Goal: Task Accomplishment & Management: Complete application form

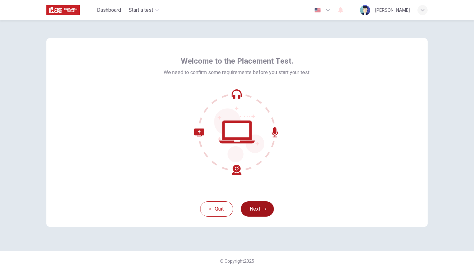
click at [257, 207] on button "Next" at bounding box center [257, 208] width 33 height 15
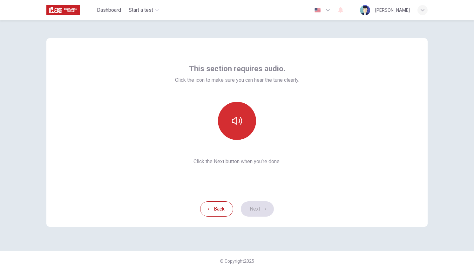
click at [244, 115] on button "button" at bounding box center [237, 121] width 38 height 38
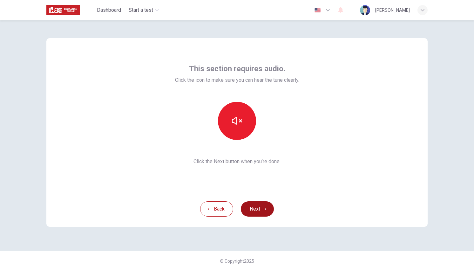
click at [263, 212] on button "Next" at bounding box center [257, 208] width 33 height 15
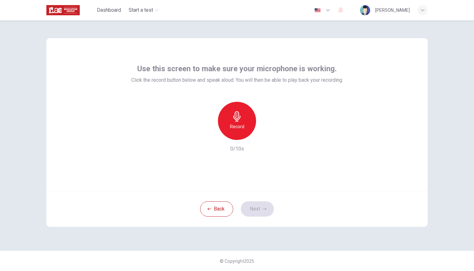
click at [244, 124] on div "Record" at bounding box center [237, 121] width 38 height 38
click at [239, 126] on h6 "Stop" at bounding box center [237, 127] width 10 height 8
click at [267, 136] on icon "button" at bounding box center [266, 135] width 6 height 6
click at [255, 206] on button "Next" at bounding box center [257, 208] width 33 height 15
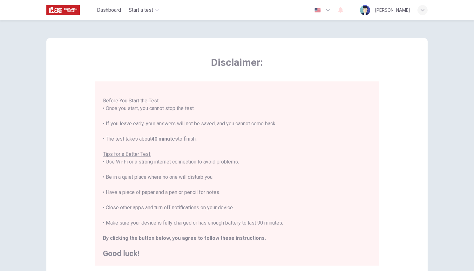
scroll to position [83, 0]
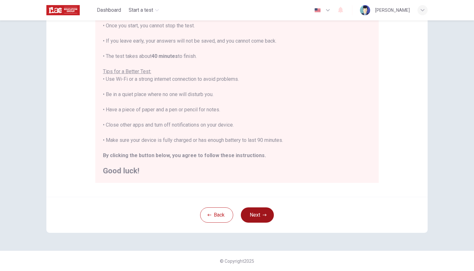
click at [253, 213] on button "Next" at bounding box center [257, 214] width 33 height 15
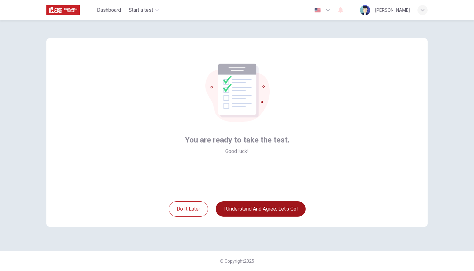
scroll to position [0, 0]
click at [246, 209] on button "I understand and agree. Let’s go!" at bounding box center [261, 208] width 90 height 15
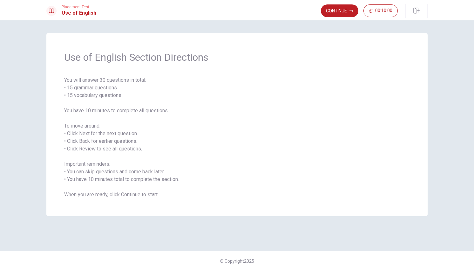
click at [229, 200] on div "Use of English Section Directions You will answer 30 questions in total: • 15 g…" at bounding box center [236, 124] width 381 height 183
click at [342, 12] on button "Continue" at bounding box center [339, 10] width 37 height 13
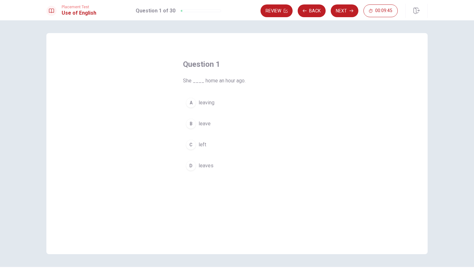
click at [202, 145] on span "left" at bounding box center [203, 145] width 8 height 8
click at [345, 11] on button "Next" at bounding box center [345, 10] width 28 height 13
click at [221, 124] on span "were finishing" at bounding box center [214, 124] width 31 height 8
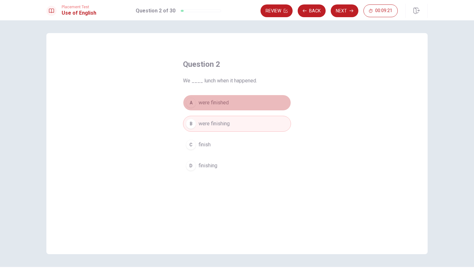
click at [214, 105] on span "were finished" at bounding box center [214, 103] width 30 height 8
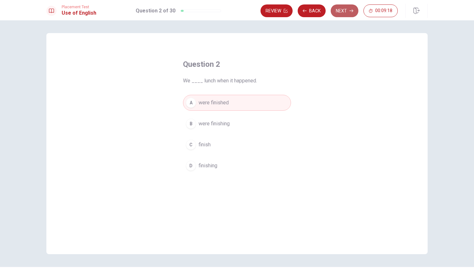
click at [346, 10] on button "Next" at bounding box center [345, 10] width 28 height 13
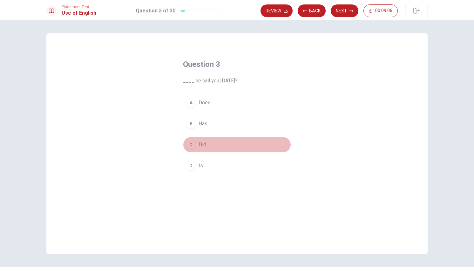
click at [201, 146] on span "Did" at bounding box center [203, 145] width 8 height 8
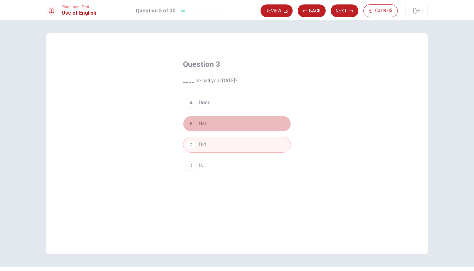
click at [201, 125] on span "Has" at bounding box center [203, 124] width 9 height 8
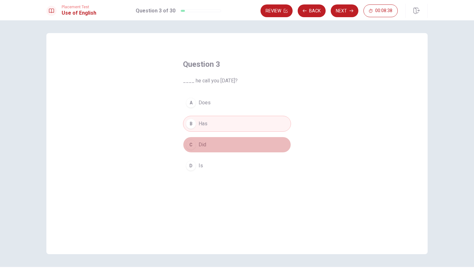
click at [212, 146] on button "C Did" at bounding box center [237, 145] width 108 height 16
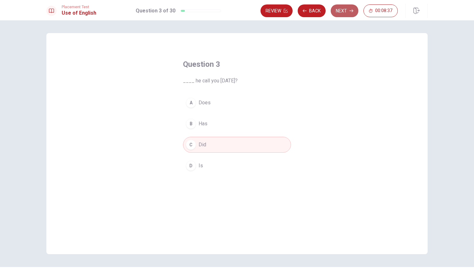
click at [344, 7] on button "Next" at bounding box center [345, 10] width 28 height 13
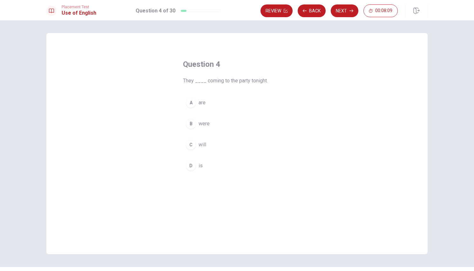
click at [200, 148] on span "will" at bounding box center [203, 145] width 8 height 8
click at [344, 11] on button "Next" at bounding box center [345, 10] width 28 height 13
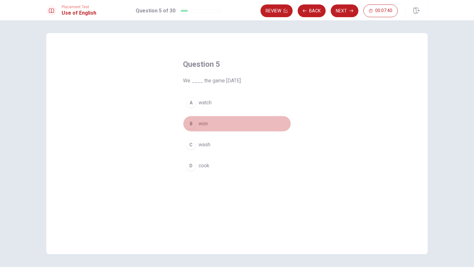
click at [204, 126] on span "won" at bounding box center [203, 124] width 9 height 8
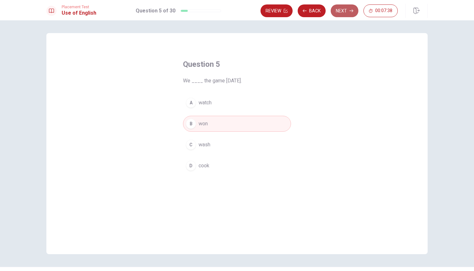
click at [347, 11] on button "Next" at bounding box center [345, 10] width 28 height 13
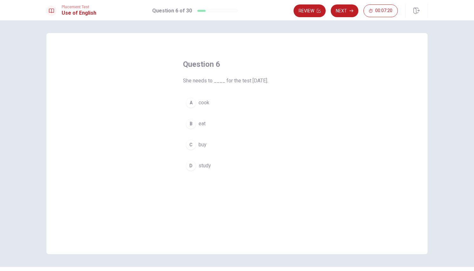
click at [206, 164] on span "study" at bounding box center [205, 166] width 12 height 8
click at [350, 9] on button "Next" at bounding box center [345, 10] width 28 height 13
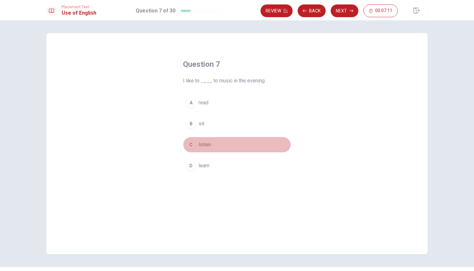
click at [204, 145] on span "listen" at bounding box center [205, 145] width 12 height 8
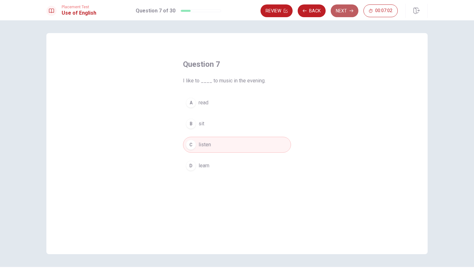
click at [342, 12] on button "Next" at bounding box center [345, 10] width 28 height 13
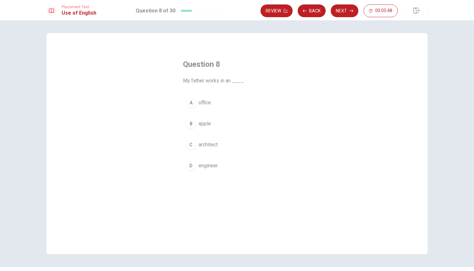
click at [204, 105] on span "office" at bounding box center [205, 103] width 12 height 8
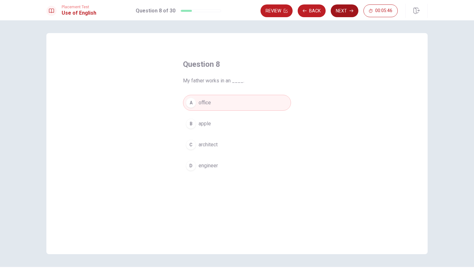
click at [346, 15] on button "Next" at bounding box center [345, 10] width 28 height 13
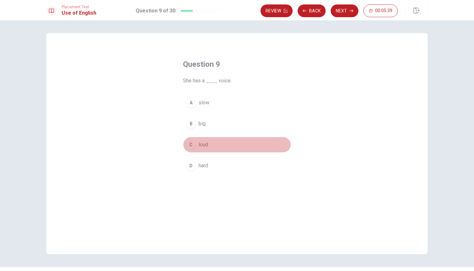
click at [206, 146] on span "loud" at bounding box center [204, 145] width 10 height 8
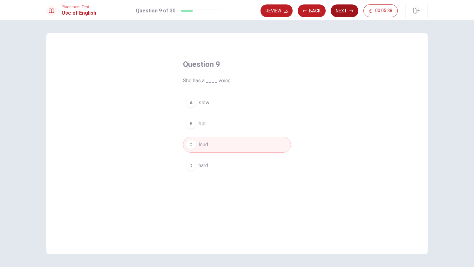
click at [345, 14] on button "Next" at bounding box center [345, 10] width 28 height 13
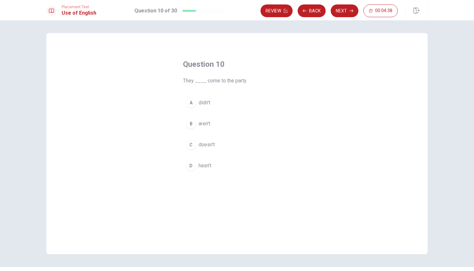
click at [204, 123] on span "aren't" at bounding box center [205, 124] width 12 height 8
click at [346, 12] on button "Next" at bounding box center [345, 10] width 28 height 13
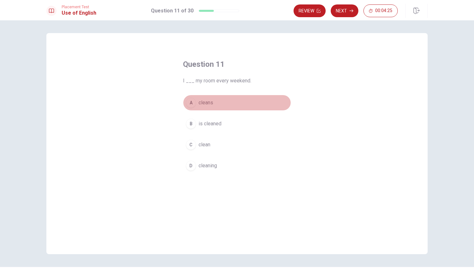
click at [204, 105] on span "cleans" at bounding box center [206, 103] width 15 height 8
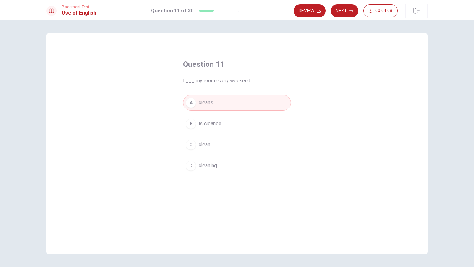
click at [206, 144] on span "clean" at bounding box center [205, 145] width 12 height 8
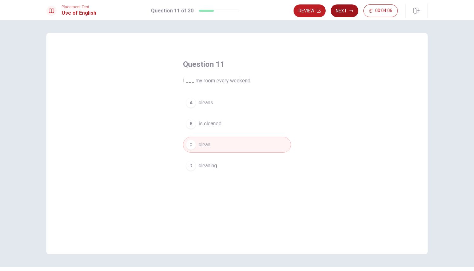
click at [344, 12] on button "Next" at bounding box center [345, 10] width 28 height 13
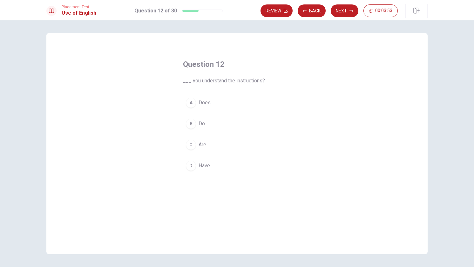
click at [202, 145] on span "Are" at bounding box center [203, 145] width 8 height 8
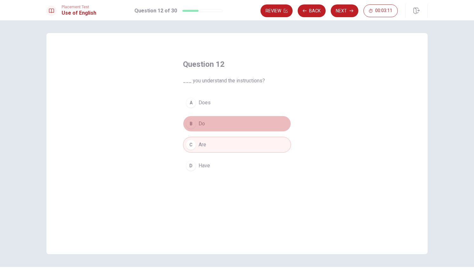
click at [201, 121] on span "Do" at bounding box center [202, 124] width 6 height 8
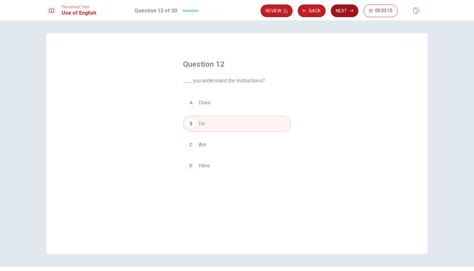
click at [352, 8] on button "Next" at bounding box center [345, 10] width 28 height 13
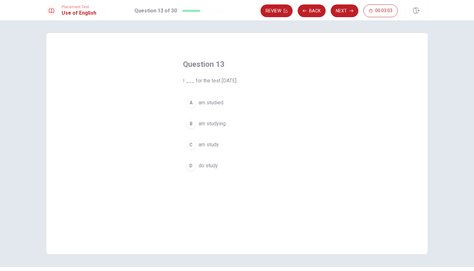
click at [216, 126] on span "am studying" at bounding box center [212, 124] width 27 height 8
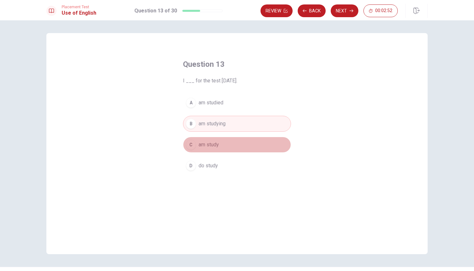
click at [211, 146] on span "am study" at bounding box center [209, 145] width 20 height 8
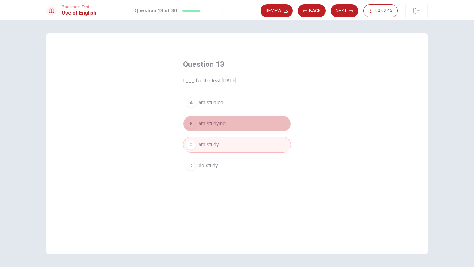
click at [224, 127] on span "am studying" at bounding box center [212, 124] width 27 height 8
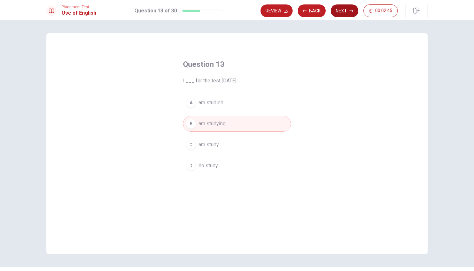
click at [345, 9] on button "Next" at bounding box center [345, 10] width 28 height 13
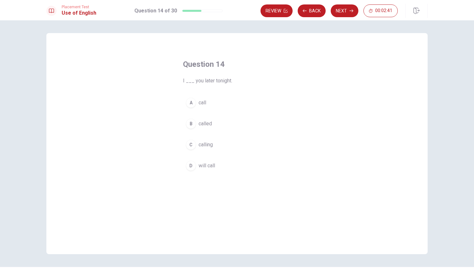
click at [215, 101] on button "A call" at bounding box center [237, 103] width 108 height 16
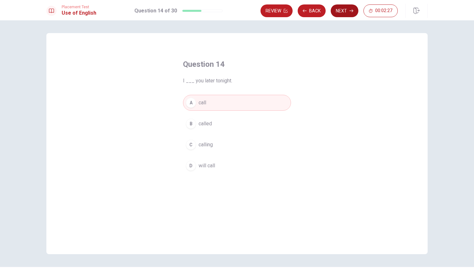
click at [345, 13] on button "Next" at bounding box center [345, 10] width 28 height 13
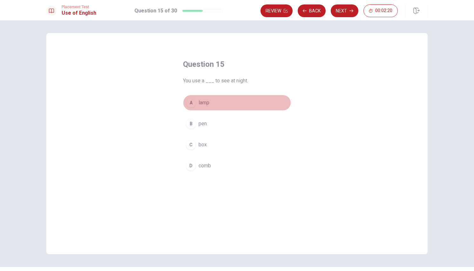
click at [204, 106] on span "lamp" at bounding box center [204, 103] width 11 height 8
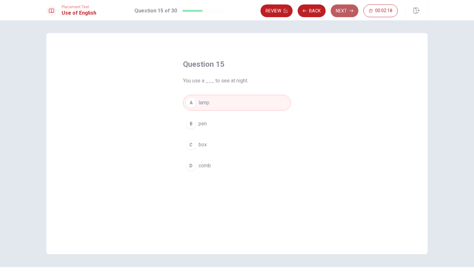
click at [343, 11] on button "Next" at bounding box center [345, 10] width 28 height 13
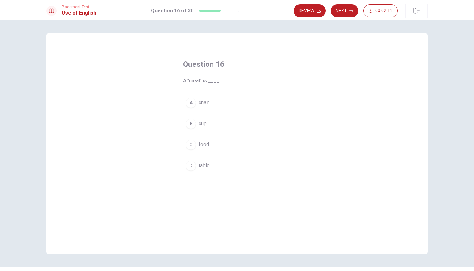
click at [205, 146] on span "food" at bounding box center [204, 145] width 10 height 8
click at [347, 10] on button "Next" at bounding box center [345, 10] width 28 height 13
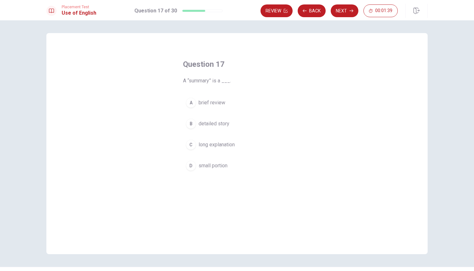
click at [216, 103] on span "brief review" at bounding box center [212, 103] width 27 height 8
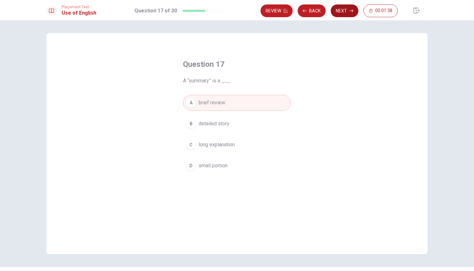
click at [346, 12] on button "Next" at bounding box center [345, 10] width 28 height 13
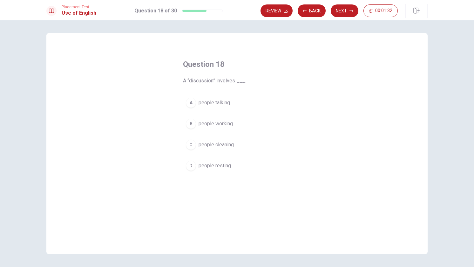
click at [229, 105] on button "A people talking" at bounding box center [237, 103] width 108 height 16
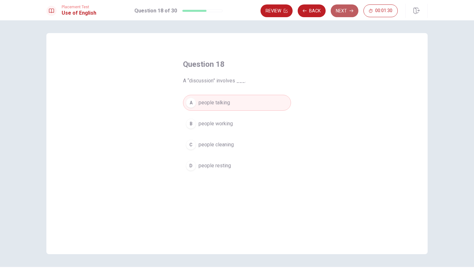
click at [346, 9] on button "Next" at bounding box center [345, 10] width 28 height 13
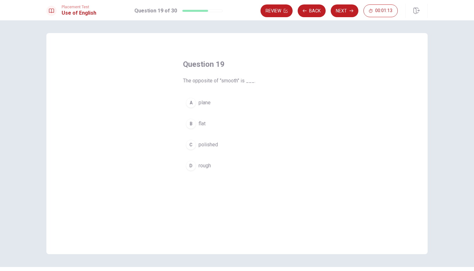
click at [213, 169] on button "D rough" at bounding box center [237, 166] width 108 height 16
click at [344, 10] on button "Next" at bounding box center [345, 10] width 28 height 13
click at [205, 146] on span "Have" at bounding box center [204, 145] width 11 height 8
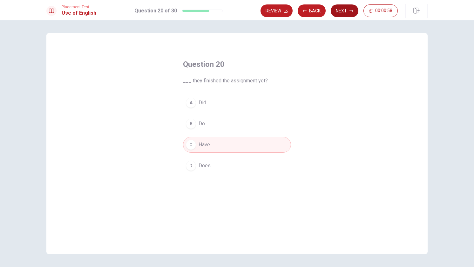
click at [342, 13] on button "Next" at bounding box center [345, 10] width 28 height 13
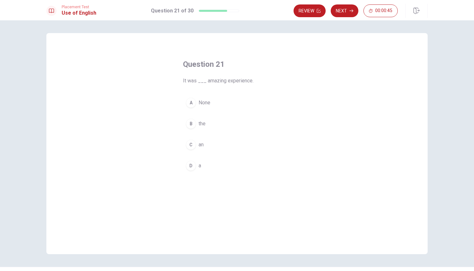
click at [204, 146] on button "C an" at bounding box center [237, 145] width 108 height 16
click at [346, 13] on button "Next" at bounding box center [345, 10] width 28 height 13
click at [206, 167] on span "won’t" at bounding box center [204, 166] width 11 height 8
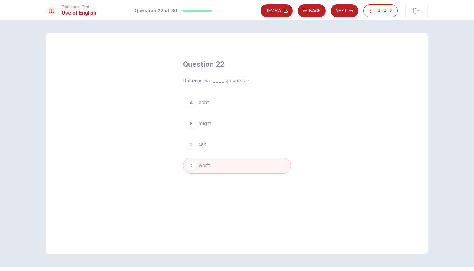
click at [199, 108] on button "A don’t" at bounding box center [237, 103] width 108 height 16
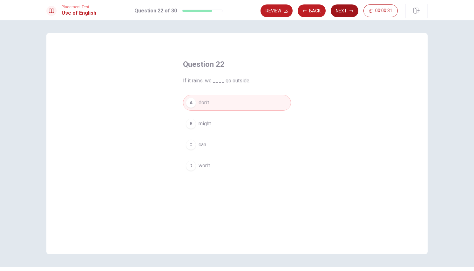
click at [344, 11] on button "Next" at bounding box center [345, 10] width 28 height 13
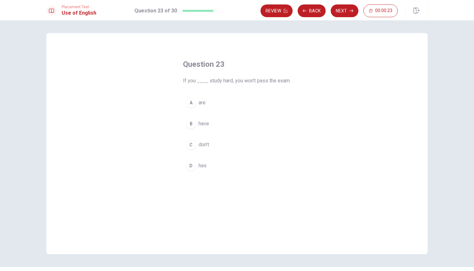
click at [203, 145] on span "don’t" at bounding box center [204, 145] width 10 height 8
click at [347, 11] on button "Next" at bounding box center [345, 10] width 28 height 13
click at [209, 106] on span "has read" at bounding box center [208, 103] width 19 height 8
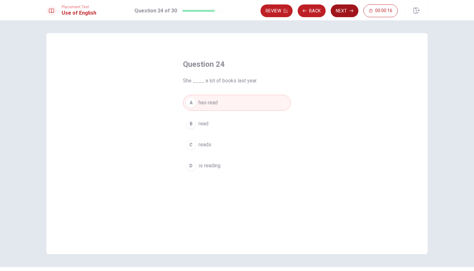
click at [345, 12] on button "Next" at bounding box center [345, 10] width 28 height 13
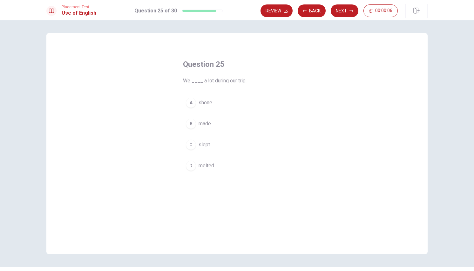
click at [206, 146] on span "slept" at bounding box center [204, 145] width 11 height 8
click at [346, 10] on button "Next" at bounding box center [345, 10] width 28 height 13
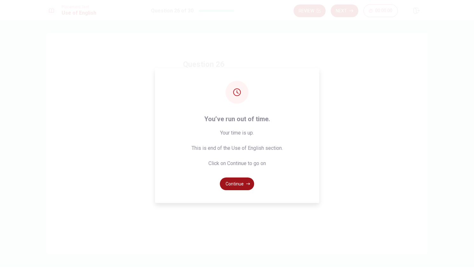
click at [236, 185] on button "Continue" at bounding box center [237, 183] width 34 height 13
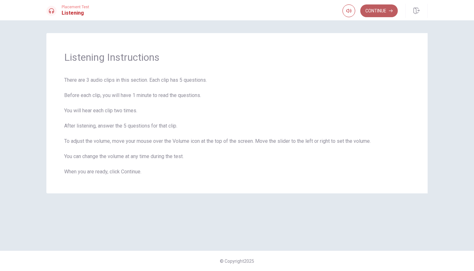
click at [374, 8] on button "Continue" at bounding box center [378, 10] width 37 height 13
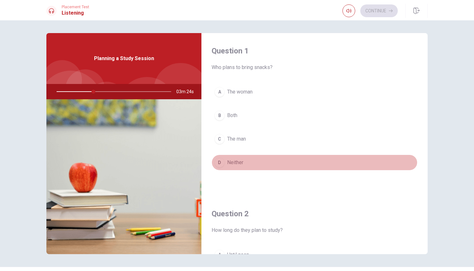
click at [350, 169] on button "D Neither" at bounding box center [315, 162] width 206 height 16
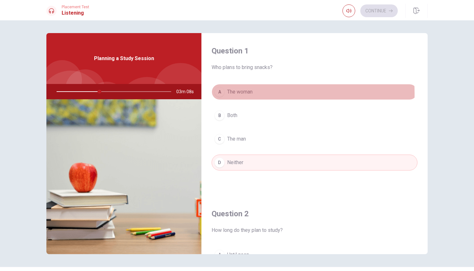
click at [246, 93] on span "The woman" at bounding box center [239, 92] width 25 height 8
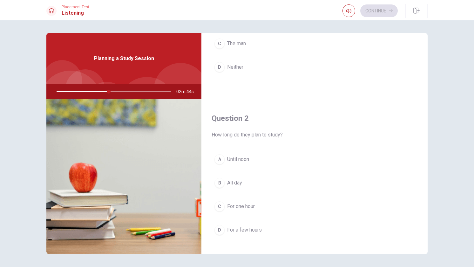
scroll to position [191, 0]
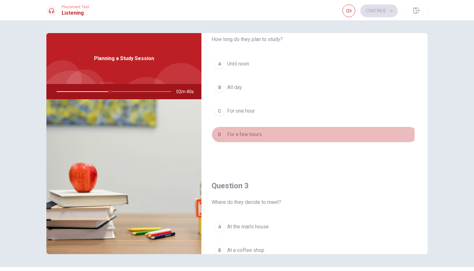
click at [247, 133] on span "For a few hours" at bounding box center [244, 135] width 35 height 8
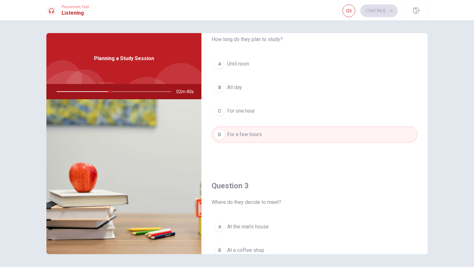
scroll to position [286, 0]
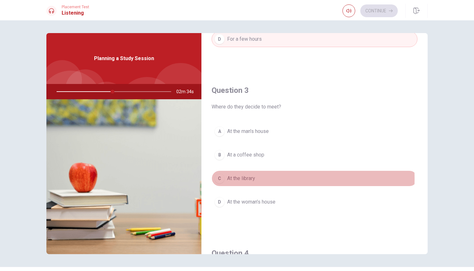
click at [248, 179] on span "At the library" at bounding box center [241, 178] width 28 height 8
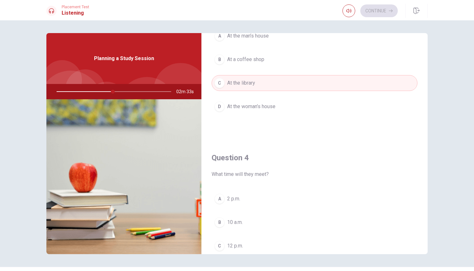
scroll to position [477, 0]
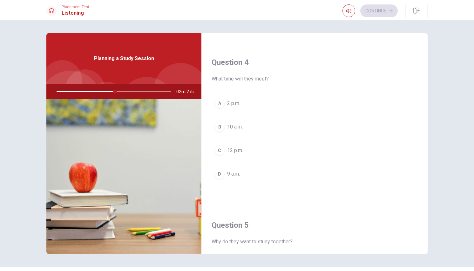
click at [237, 126] on span "10 a.m." at bounding box center [235, 127] width 16 height 8
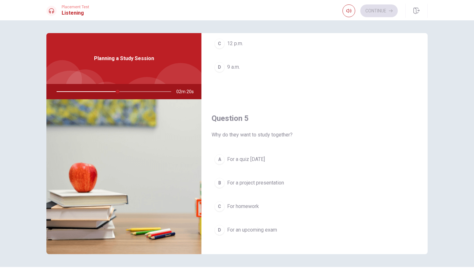
scroll to position [593, 0]
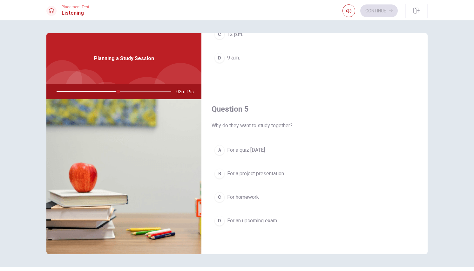
click at [255, 221] on span "For an upcoming exam" at bounding box center [252, 221] width 50 height 8
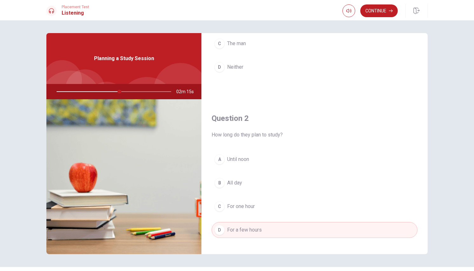
scroll to position [0, 0]
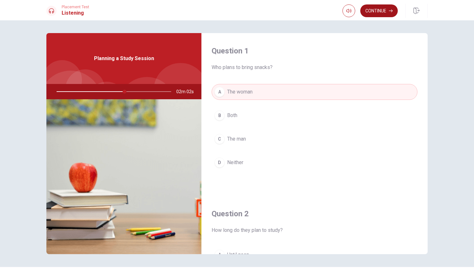
click at [381, 11] on button "Continue" at bounding box center [378, 10] width 37 height 13
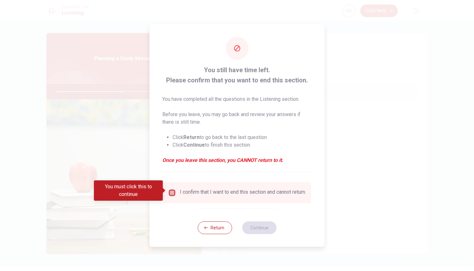
click at [173, 190] on input "You must click this to continue" at bounding box center [172, 193] width 8 height 8
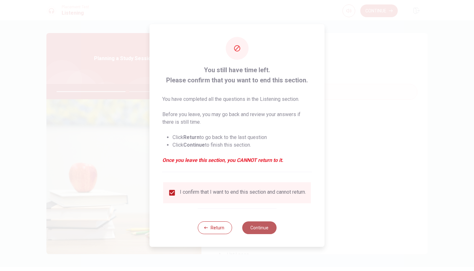
click at [266, 231] on button "Continue" at bounding box center [259, 227] width 34 height 13
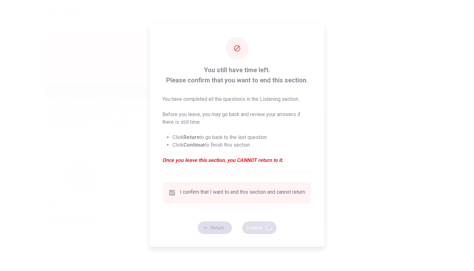
type input "62"
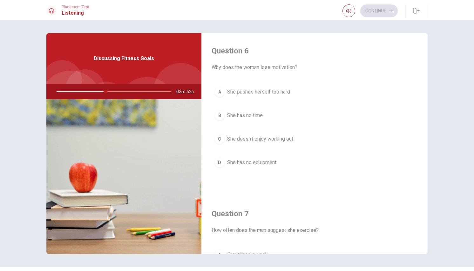
scroll to position [95, 0]
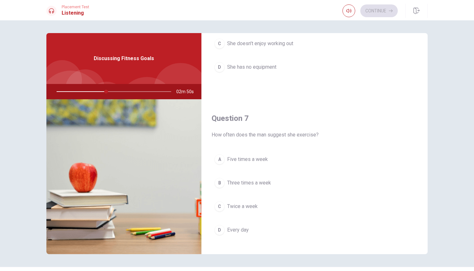
click at [252, 183] on span "Three times a week" at bounding box center [249, 183] width 44 height 8
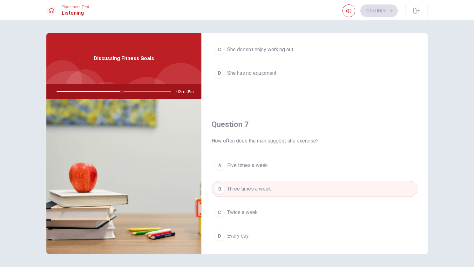
scroll to position [0, 0]
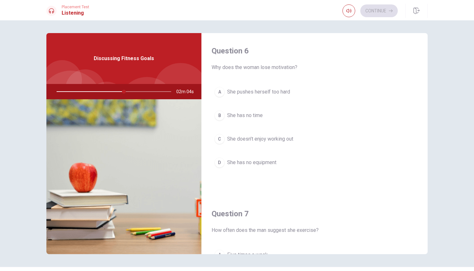
click at [264, 95] on span "She pushes herself too hard" at bounding box center [258, 92] width 63 height 8
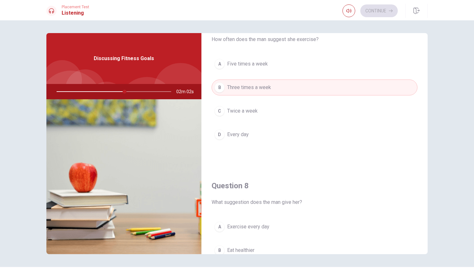
scroll to position [286, 0]
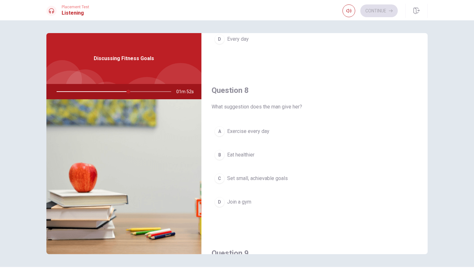
click at [256, 181] on span "Set small, achievable goals" at bounding box center [257, 178] width 61 height 8
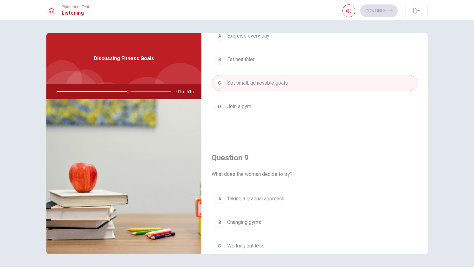
scroll to position [477, 0]
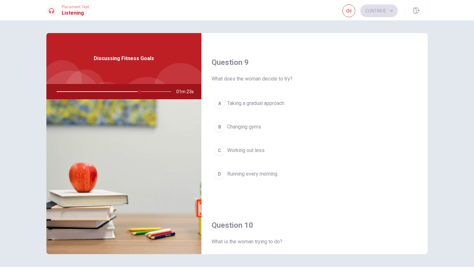
click at [274, 106] on span "Taking a gradual approach" at bounding box center [255, 103] width 57 height 8
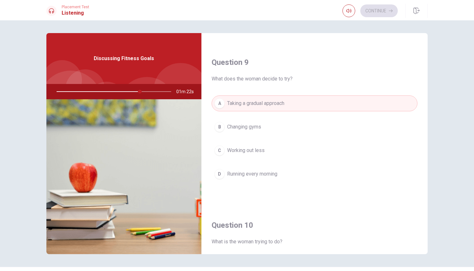
scroll to position [593, 0]
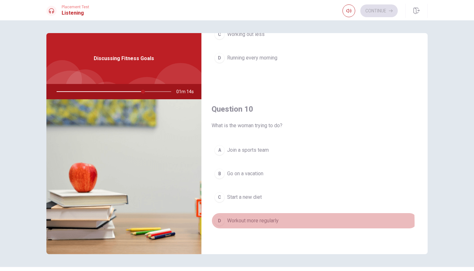
click at [257, 222] on span "Workout more regularly" at bounding box center [252, 221] width 51 height 8
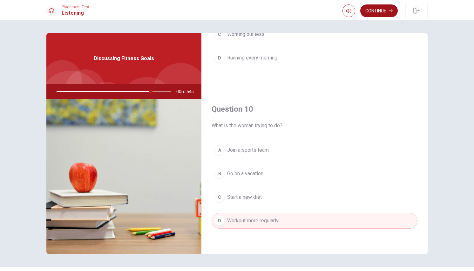
click at [379, 9] on button "Continue" at bounding box center [378, 10] width 37 height 13
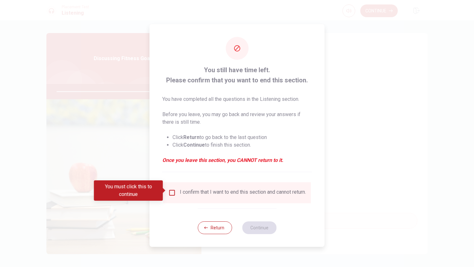
click at [173, 190] on input "You must click this to continue" at bounding box center [172, 193] width 8 height 8
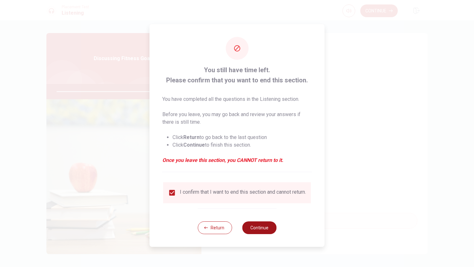
click at [270, 227] on button "Continue" at bounding box center [259, 227] width 34 height 13
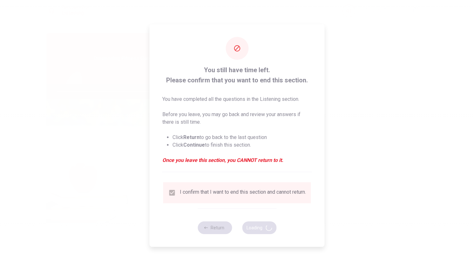
type input "84"
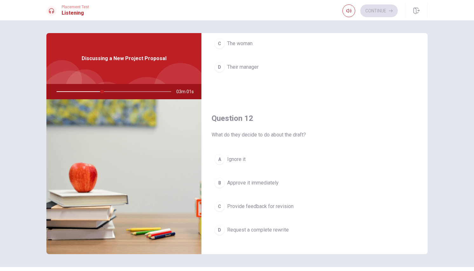
scroll to position [0, 0]
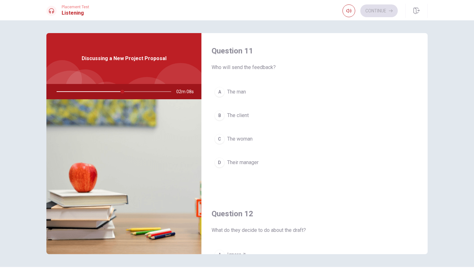
click at [242, 139] on span "The woman" at bounding box center [239, 139] width 25 height 8
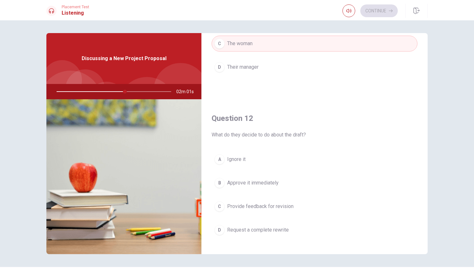
scroll to position [191, 0]
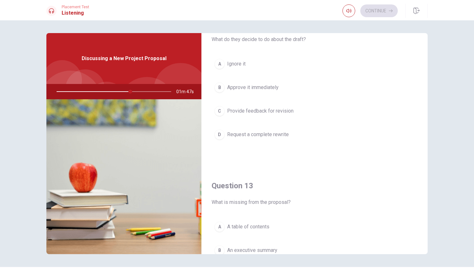
click at [253, 108] on span "Provide feedback for revision" at bounding box center [260, 111] width 66 height 8
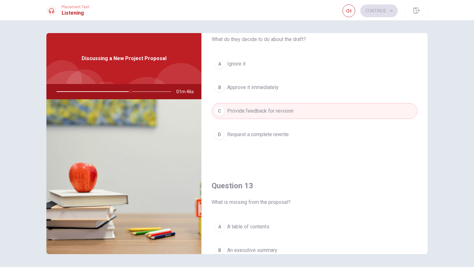
scroll to position [286, 0]
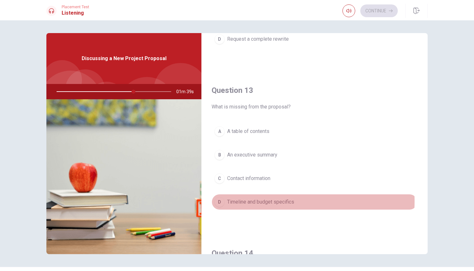
click at [272, 201] on span "Timeline and budget specifics" at bounding box center [260, 202] width 67 height 8
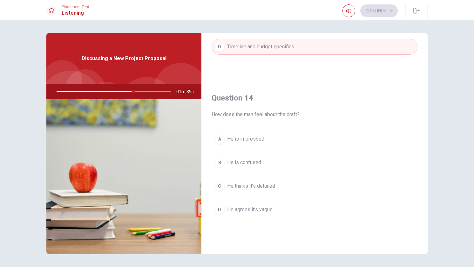
scroll to position [477, 0]
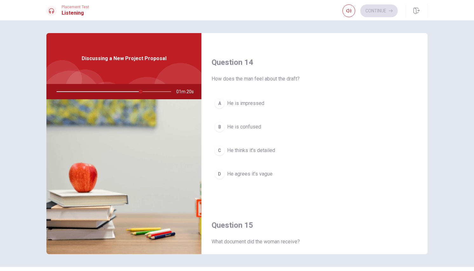
click at [260, 176] on span "He agrees it’s vague" at bounding box center [249, 174] width 45 height 8
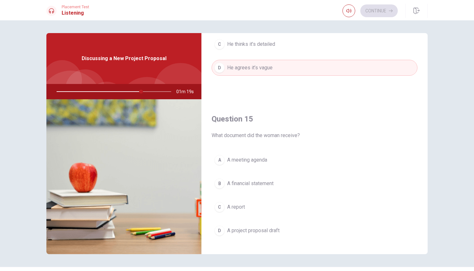
scroll to position [593, 0]
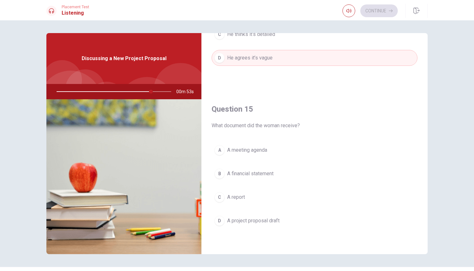
click at [249, 225] on button "D A project proposal draft" at bounding box center [315, 221] width 206 height 16
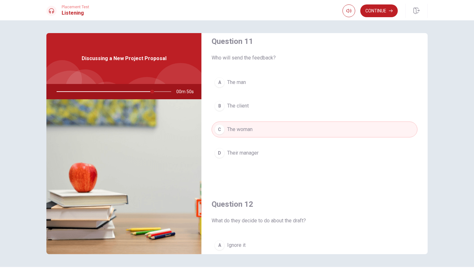
scroll to position [0, 0]
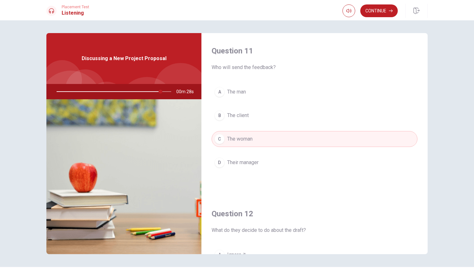
click at [243, 94] on span "The man" at bounding box center [236, 92] width 19 height 8
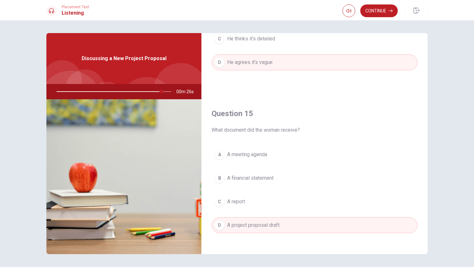
scroll to position [593, 0]
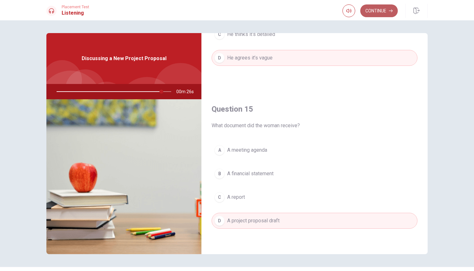
click at [377, 12] on button "Continue" at bounding box center [378, 10] width 37 height 13
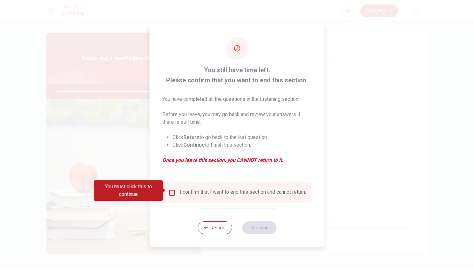
click at [173, 191] on input "You must click this to continue" at bounding box center [172, 193] width 8 height 8
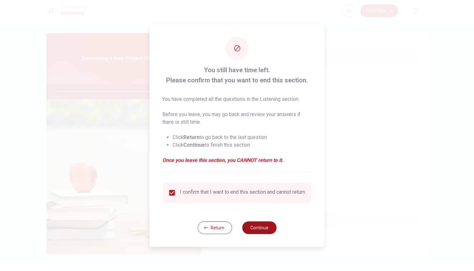
click at [262, 226] on button "Continue" at bounding box center [259, 227] width 34 height 13
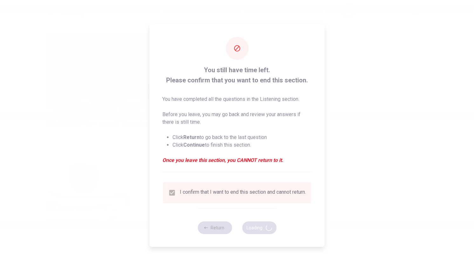
type input "93"
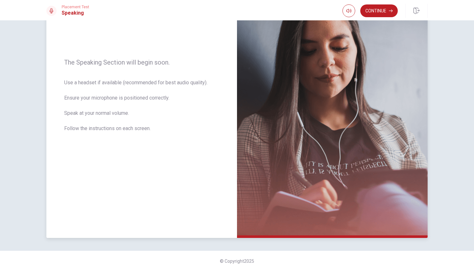
scroll to position [0, 0]
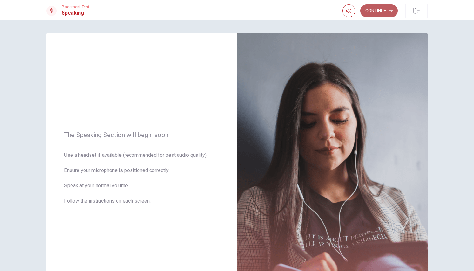
click at [378, 10] on button "Continue" at bounding box center [378, 10] width 37 height 13
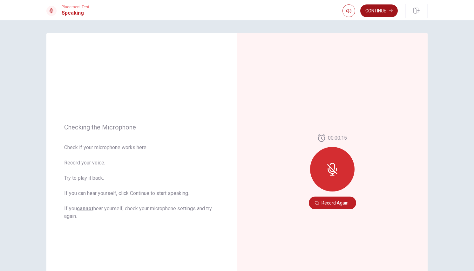
click at [386, 10] on button "Continue" at bounding box center [378, 10] width 37 height 13
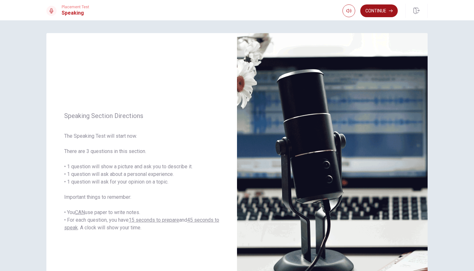
click at [385, 11] on button "Continue" at bounding box center [378, 10] width 37 height 13
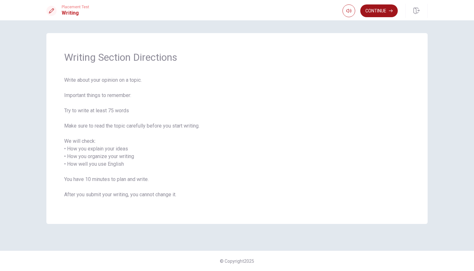
click at [375, 12] on button "Continue" at bounding box center [378, 10] width 37 height 13
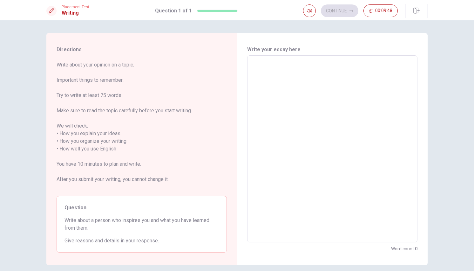
click at [310, 90] on textarea at bounding box center [332, 149] width 161 height 176
type textarea "A"
type textarea "x"
type textarea "A"
type textarea "x"
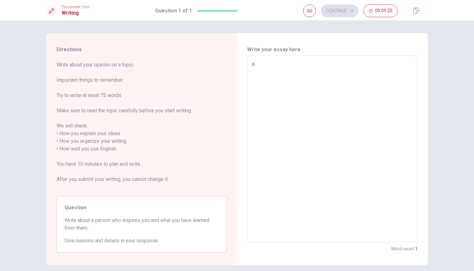
type textarea "A p"
type textarea "x"
type textarea "A pe"
type textarea "x"
type textarea "A per"
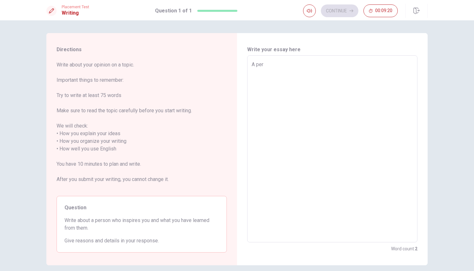
type textarea "x"
type textarea "A pers"
type textarea "x"
type textarea "A perso"
type textarea "x"
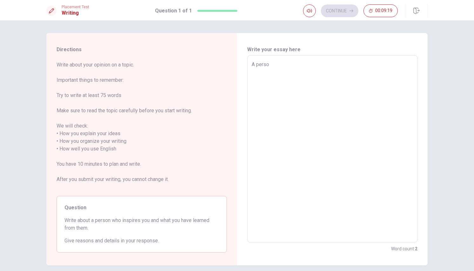
type textarea "A person"
type textarea "x"
type textarea "A person"
type textarea "x"
type textarea "A person w"
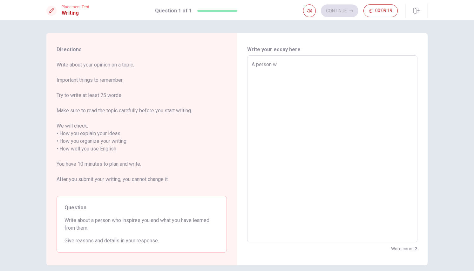
type textarea "x"
type textarea "A person wh"
type textarea "x"
type textarea "A person who"
type textarea "x"
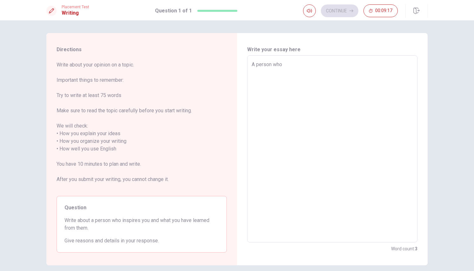
type textarea "A person who"
type textarea "x"
type textarea "A person who i"
type textarea "x"
type textarea "A person who in"
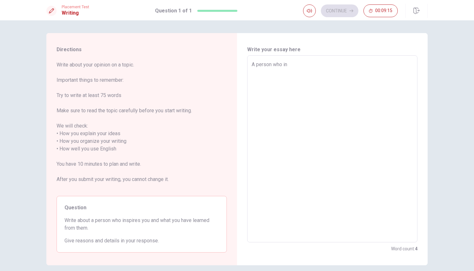
type textarea "x"
type textarea "A person who ins"
type textarea "x"
type textarea "A person who insp"
type textarea "x"
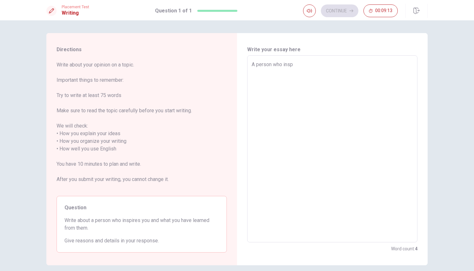
type textarea "A person who inspi"
type textarea "x"
type textarea "A person who inspir"
type textarea "x"
type textarea "A person who inspire"
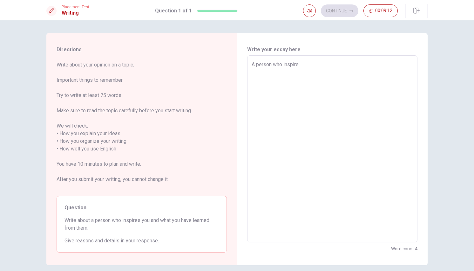
type textarea "x"
type textarea "A person who inspires"
type textarea "x"
type textarea "A person who inspires"
type textarea "x"
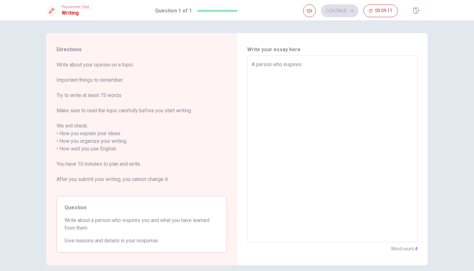
type textarea "A person who inspires m"
type textarea "x"
type textarea "A person who inspires me"
type textarea "x"
type textarea "A person who inspires me"
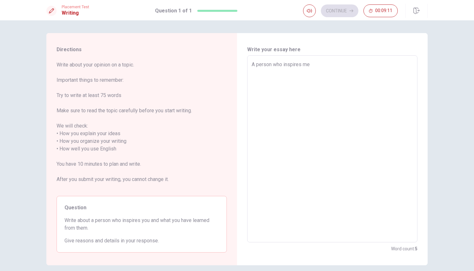
type textarea "x"
type textarea "A person who inspires me i"
type textarea "x"
type textarea "A person who inspires me is"
type textarea "x"
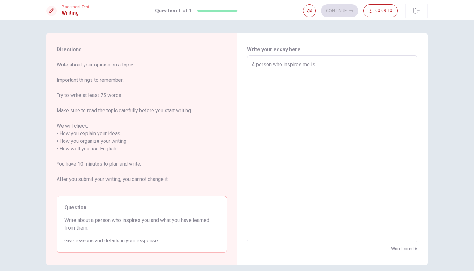
type textarea "A person who inspires me is"
type textarea "x"
type textarea "A person who inspires me is m"
type textarea "x"
type textarea "A person who inspires me is my"
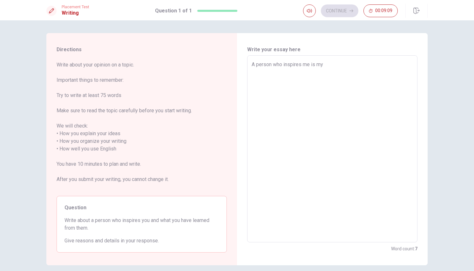
type textarea "x"
type textarea "A person who inspires me is my"
type textarea "x"
type textarea "A person who inspires me is my m"
type textarea "x"
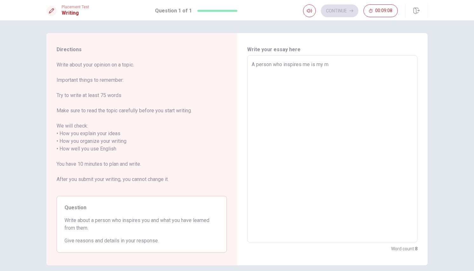
type textarea "A person who inspires me is my mo"
type textarea "x"
type textarea "A person who inspires me is my mot"
type textarea "x"
type textarea "A person who inspires me is my moth"
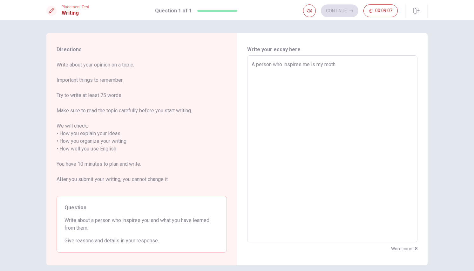
type textarea "x"
type textarea "A person who inspires me is my mothe"
type textarea "x"
type textarea "A person who inspires me is my mother"
type textarea "x"
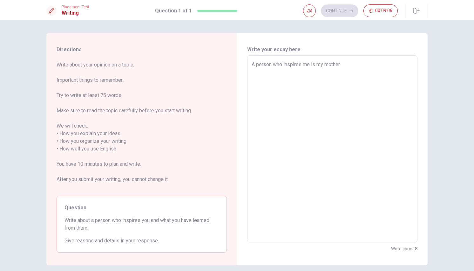
type textarea "A person who inspires me is my mother."
type textarea "x"
type textarea "A person who inspires me is my mother."
type textarea "x"
type textarea "A person who inspires me is my mother. S"
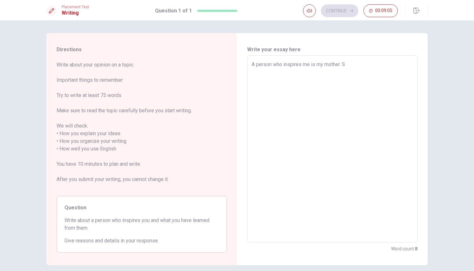
type textarea "x"
type textarea "A person who inspires me is my mother. Sh"
type textarea "x"
type textarea "A person who inspires me is my mother. Shi"
type textarea "x"
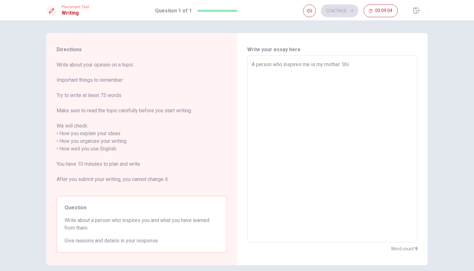
type textarea "A person who inspires me is my mother. Shi"
type textarea "x"
type textarea "A person who inspires me is my mother. Shi i"
type textarea "x"
type textarea "A person who inspires me is my mother. Shi is"
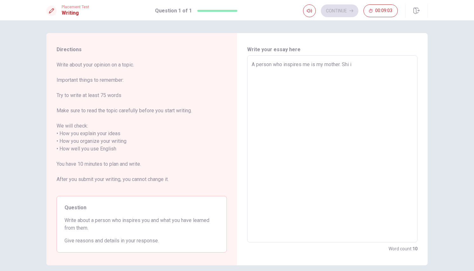
type textarea "x"
type textarea "A person who inspires me is my mother. Shi is"
type textarea "x"
type textarea "A person who inspires me is my mother. Shi is v"
type textarea "x"
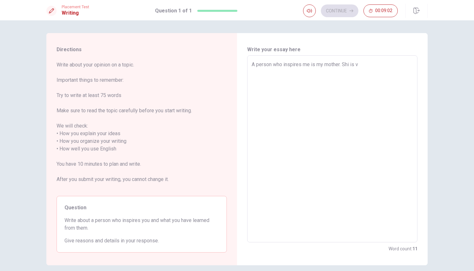
type textarea "A person who inspires me is my mother. Shi is ve"
type textarea "x"
type textarea "A person who inspires me is my mother. Shi is ver"
type textarea "x"
type textarea "A person who inspires me is my mother. Shi is very"
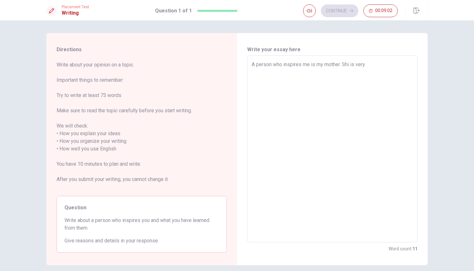
type textarea "x"
type textarea "A person who inspires me is my mother. Shi is very"
type textarea "x"
type textarea "A person who inspires me is my mother. Shi is very c"
type textarea "x"
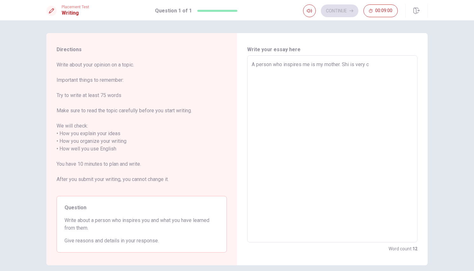
type textarea "A person who inspires me is my mother. [PERSON_NAME] is very ca"
type textarea "x"
type textarea "A person who inspires me is my mother. Shi is very car"
type textarea "x"
type textarea "A person who inspires me is my mother. Shi is very [PERSON_NAME]"
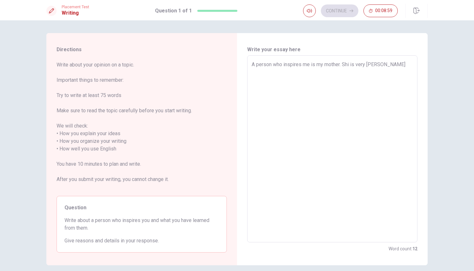
type textarea "x"
type textarea "A person who inspires me is my mother. Shi is very [PERSON_NAME]"
type textarea "x"
type textarea "A person who inspires me is my mother. Shi is very caring"
type textarea "x"
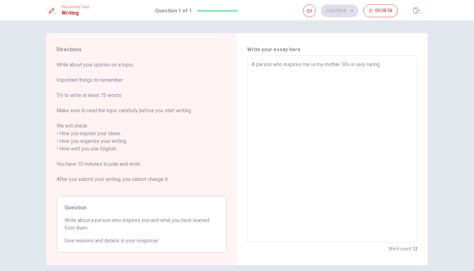
type textarea "A person who inspires me is my mother. Shi is very caring"
type textarea "x"
type textarea "A person who inspires me is my mother. Shi is very caring a"
type textarea "x"
type textarea "A person who inspires me is my mother. [PERSON_NAME] is very caring an"
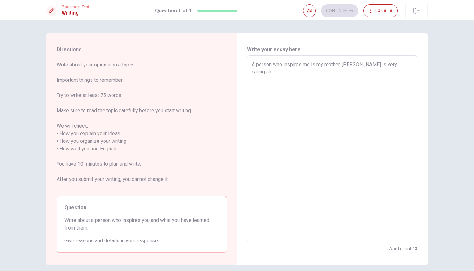
type textarea "x"
type textarea "A person who inspires me is my mother. Shi is very caring and"
type textarea "x"
type textarea "A person who inspires me is my mother. Shi is very caring and"
type textarea "x"
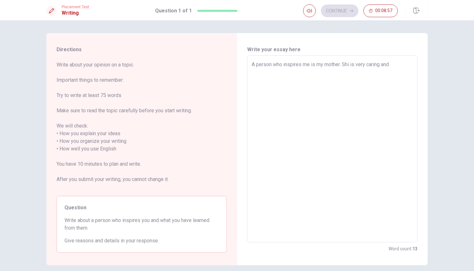
type textarea "A person who inspires me is my mother. [PERSON_NAME] is very caring and a"
type textarea "x"
type textarea "A person who inspires me is my mother. [PERSON_NAME] is very caring and al"
type textarea "x"
type textarea "A person who inspires me is my mother. Shi is very caring and alw"
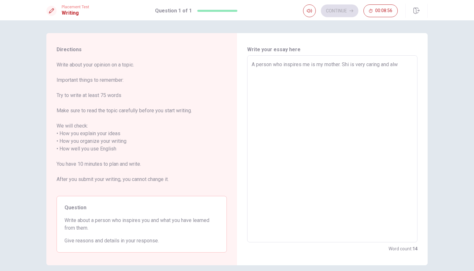
type textarea "x"
type textarea "A person who inspires me is my mother. Shi is very caring and alwa"
type textarea "x"
type textarea "A person who inspires me is my mother. Shi is very caring and alwas"
type textarea "x"
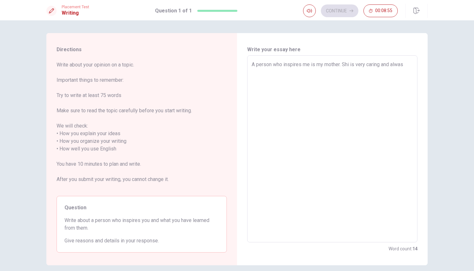
type textarea "A person who inspires me is my mother. Shi is very caring and alwasy"
type textarea "x"
type textarea "A person who inspires me is my mother. Shi is very caring and alwas"
type textarea "x"
type textarea "A person who inspires me is my mother. Shi is very caring and alwa"
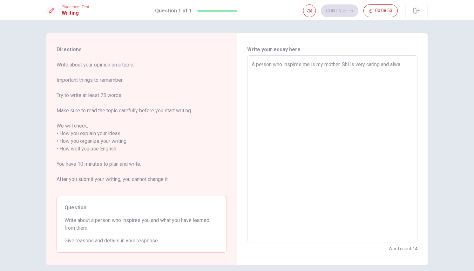
type textarea "x"
type textarea "A person who inspires me is my mother. Shi is very caring and alway"
type textarea "x"
type textarea "A person who inspires me is my mother. [PERSON_NAME] is very caring and always"
type textarea "x"
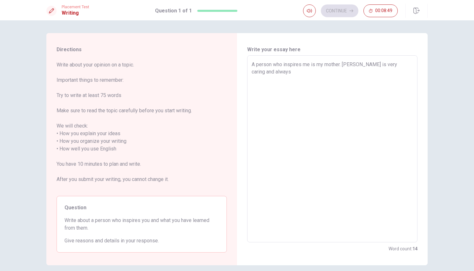
type textarea "A person who inspires me is my mother. [PERSON_NAME] is very caring and always"
type textarea "x"
type textarea "A person who inspires me is my mother. [PERSON_NAME] is very caring and always w"
type textarea "x"
type textarea "A person who inspires me is my mother. [PERSON_NAME] is very caring and always …"
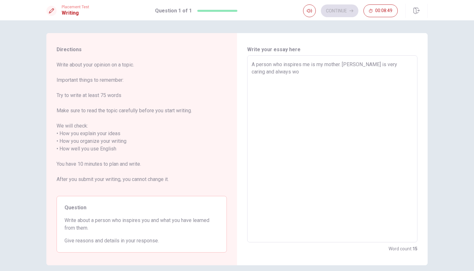
type textarea "x"
type textarea "A person who inspires me is my mother. [PERSON_NAME] is very caring and always …"
type textarea "x"
type textarea "A person who inspires me is my mother. [PERSON_NAME] is very caring and always …"
type textarea "x"
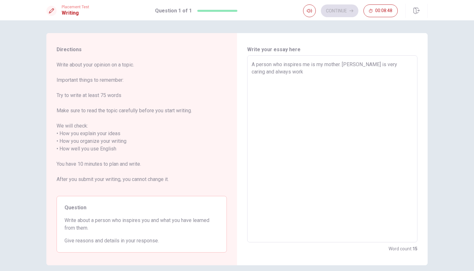
type textarea "A person who inspires me is my mother. [PERSON_NAME] is very caring and always …"
type textarea "x"
type textarea "A person who inspires me is my mother. [PERSON_NAME] is very caring and always …"
type textarea "x"
type textarea "A person who inspires me is my mother. [PERSON_NAME] is very caring and always …"
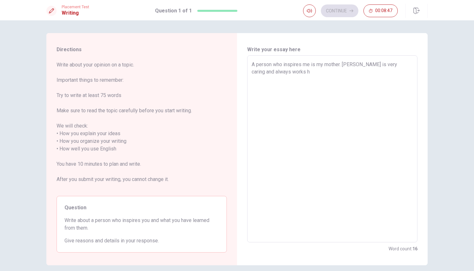
type textarea "x"
type textarea "A person who inspires me is my mother. [PERSON_NAME] is very caring and always …"
type textarea "x"
type textarea "A person who inspires me is my mother. [PERSON_NAME] is very caring and always …"
type textarea "x"
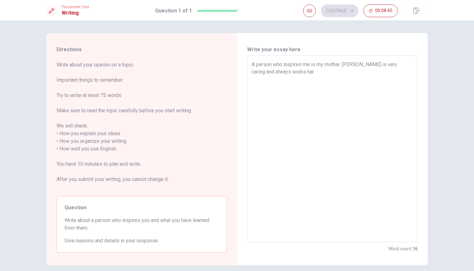
type textarea "A person who inspires me is my mother. [PERSON_NAME] is very caring and always …"
type textarea "x"
type textarea "A person who inspires me is my mother. [PERSON_NAME] is very caring and always …"
type textarea "x"
type textarea "A person who inspires me is my mother. [PERSON_NAME] is very caring and always …"
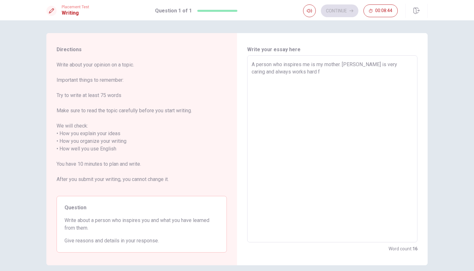
type textarea "x"
type textarea "A person who inspires me is my mother. [PERSON_NAME] is very caring and always …"
type textarea "x"
type textarea "A person who inspires me is my mother. [PERSON_NAME] is very caring and always …"
type textarea "x"
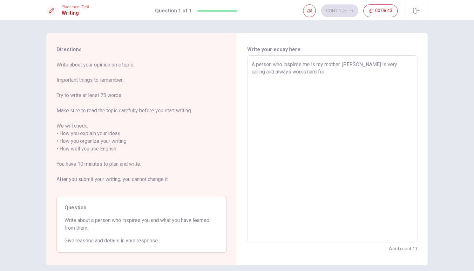
type textarea "A person who inspires me is my mother. [PERSON_NAME] is very caring and always …"
type textarea "x"
type textarea "A person who inspires me is my mother. [PERSON_NAME] is very caring and always …"
type textarea "x"
type textarea "A person who inspires me is my mother. [PERSON_NAME] is very caring and always …"
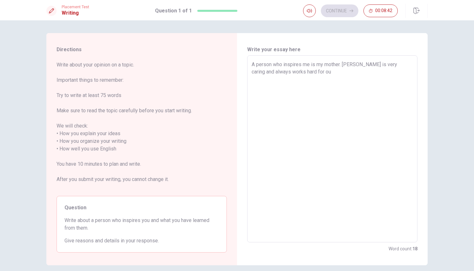
type textarea "x"
type textarea "A person who inspires me is my mother. [PERSON_NAME] is very caring and always …"
type textarea "x"
type textarea "A person who inspires me is my mother. [PERSON_NAME] is very caring and always …"
type textarea "x"
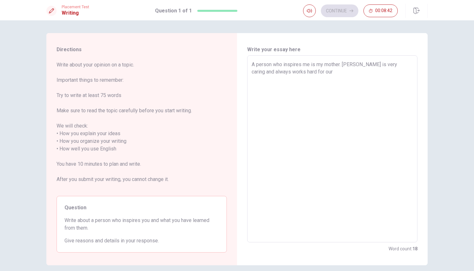
type textarea "A person who inspires me is my mother. [PERSON_NAME] is very caring and always …"
type textarea "x"
type textarea "A person who inspires me is my mother. [PERSON_NAME] is very caring and always …"
type textarea "x"
type textarea "A person who inspires me is my mother. [PERSON_NAME] is very caring and always …"
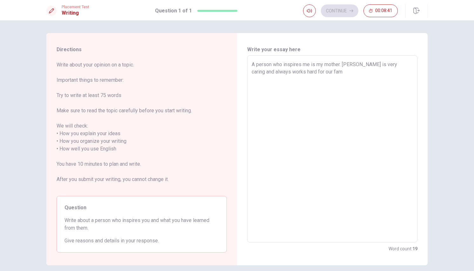
type textarea "x"
type textarea "A person who inspires me is my mother. [PERSON_NAME] is very caring and always …"
type textarea "x"
type textarea "A person who inspires me is my mother. [PERSON_NAME] is very caring and always …"
type textarea "x"
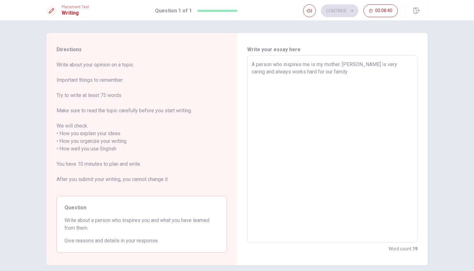
type textarea "A person who inspires me is my mother. [PERSON_NAME] is very caring and always …"
type textarea "x"
type textarea "A person who inspires me is my mother. [PERSON_NAME] is very caring and always …"
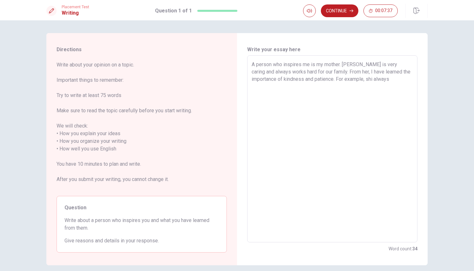
drag, startPoint x: 366, startPoint y: 83, endPoint x: 247, endPoint y: 62, distance: 120.9
click at [247, 62] on div "A person who inspires me is my mother. [PERSON_NAME] is very caring and always …" at bounding box center [332, 148] width 170 height 187
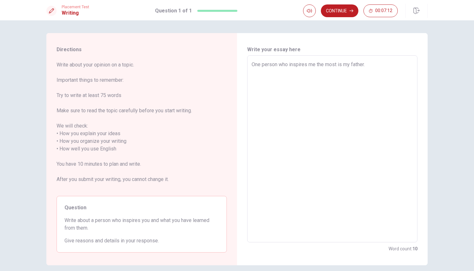
click at [375, 66] on textarea "One person who inspires me the most is my father." at bounding box center [332, 149] width 161 height 176
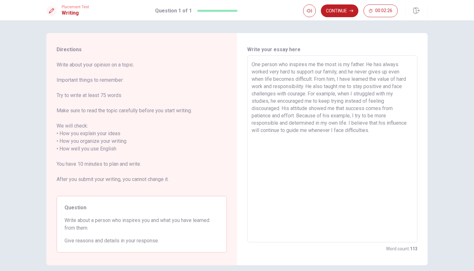
click at [365, 64] on textarea "One person who inspires me the most is my father. He has always worked very har…" at bounding box center [332, 149] width 161 height 176
click at [335, 85] on textarea "One person who inspires me the most is my father. He has always worked very har…" at bounding box center [332, 149] width 161 height 176
click at [347, 108] on textarea "One person who inspires me the most is my father. He has always worked very har…" at bounding box center [332, 149] width 161 height 176
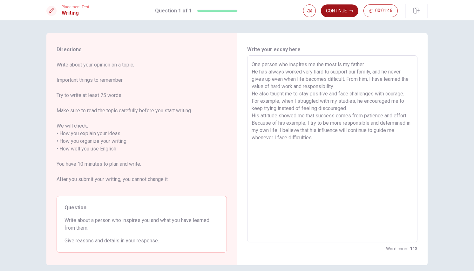
click at [350, 13] on button "Continue" at bounding box center [339, 10] width 37 height 13
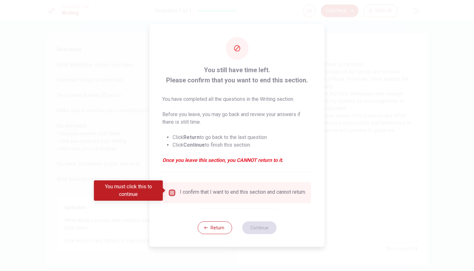
click at [174, 190] on input "You must click this to continue" at bounding box center [172, 193] width 8 height 8
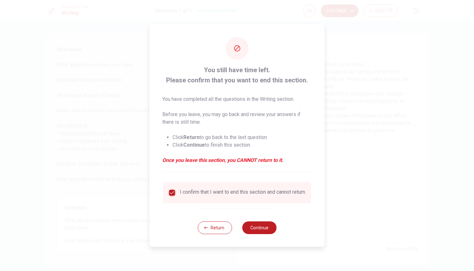
click at [173, 189] on input "checkbox" at bounding box center [172, 193] width 8 height 8
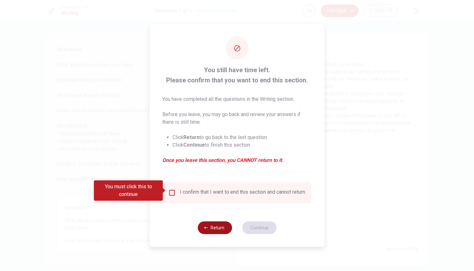
click at [218, 232] on button "Return" at bounding box center [215, 227] width 34 height 13
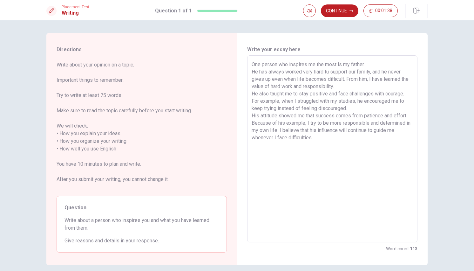
click at [330, 166] on textarea "One person who inspires me the most is my father. He has always worked very har…" at bounding box center [332, 149] width 161 height 176
click at [342, 10] on button "Continue" at bounding box center [339, 10] width 37 height 13
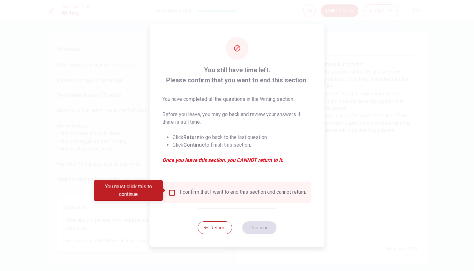
click at [171, 193] on input "You must click this to continue" at bounding box center [172, 193] width 8 height 8
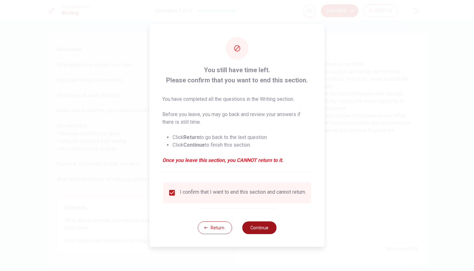
click at [258, 228] on button "Continue" at bounding box center [259, 227] width 34 height 13
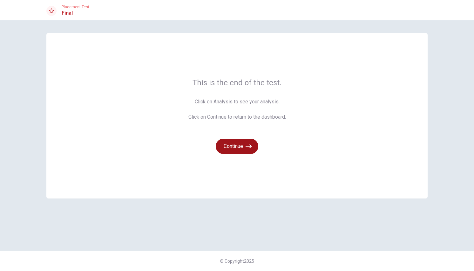
click at [239, 149] on button "Continue" at bounding box center [237, 146] width 43 height 15
